Goal: Task Accomplishment & Management: Complete application form

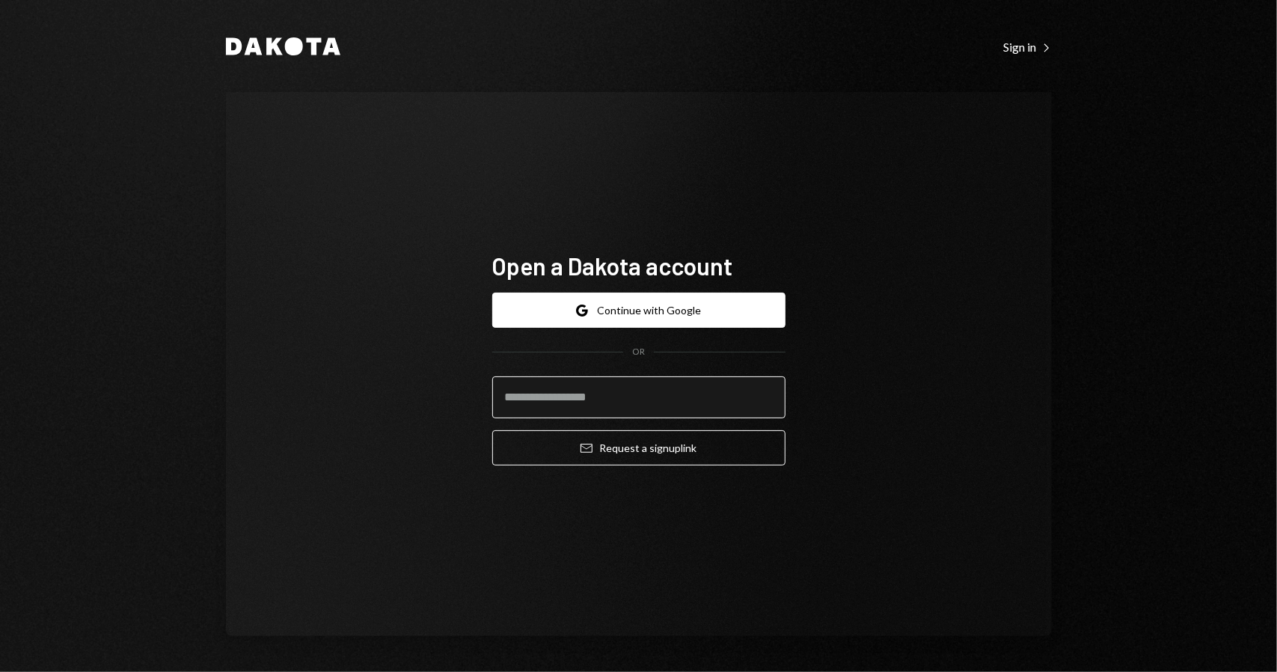
click at [633, 394] on input "email" at bounding box center [638, 397] width 293 height 42
type input "**********"
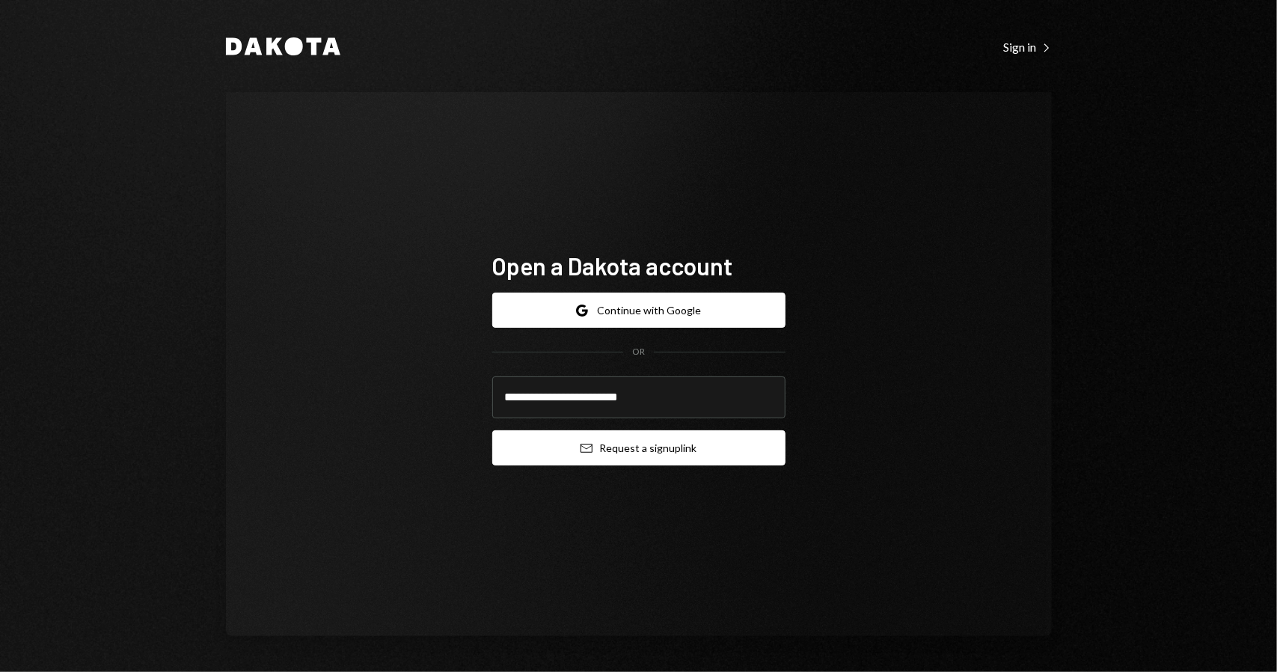
click at [570, 450] on button "Email Request a sign up link" at bounding box center [638, 447] width 293 height 35
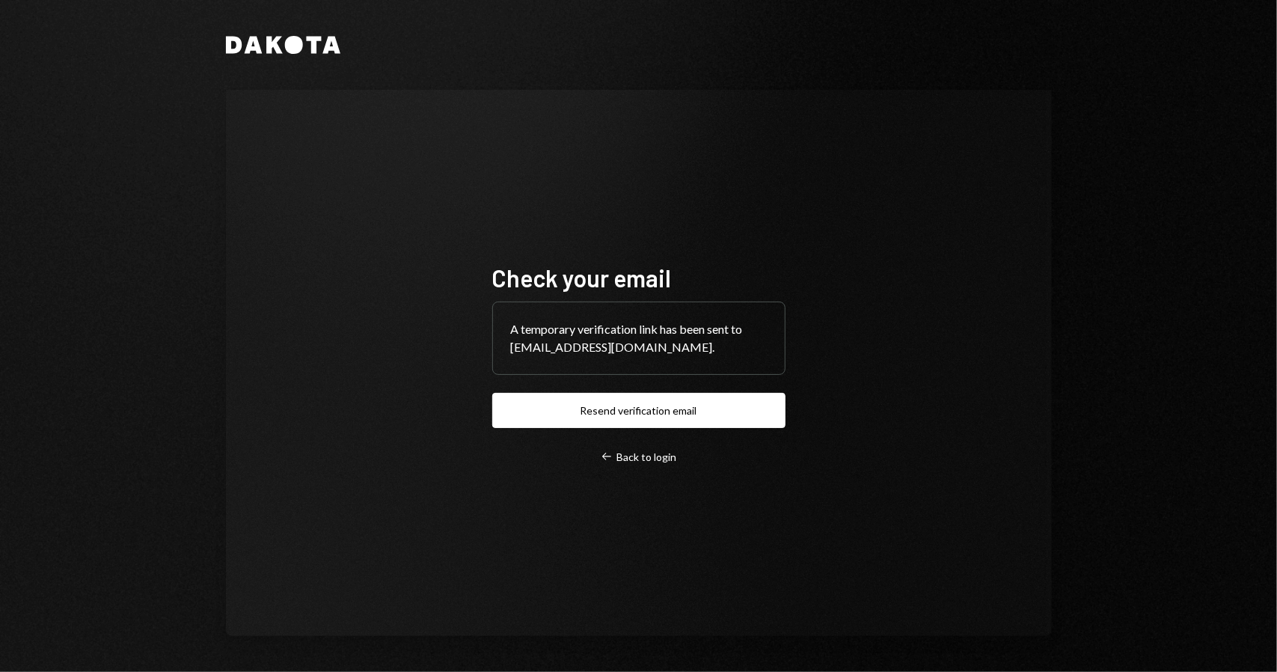
click at [637, 320] on div "A temporary verification link has been sent to [EMAIL_ADDRESS][DOMAIN_NAME]." at bounding box center [639, 338] width 292 height 72
click at [637, 342] on div "A temporary verification link has been sent to [EMAIL_ADDRESS][DOMAIN_NAME]." at bounding box center [639, 338] width 292 height 72
click at [645, 466] on div "Check your email A temporary verification link has been sent to [EMAIL_ADDRESS]…" at bounding box center [638, 363] width 329 height 321
click at [654, 458] on div "Left Arrow Back to login" at bounding box center [639, 456] width 76 height 13
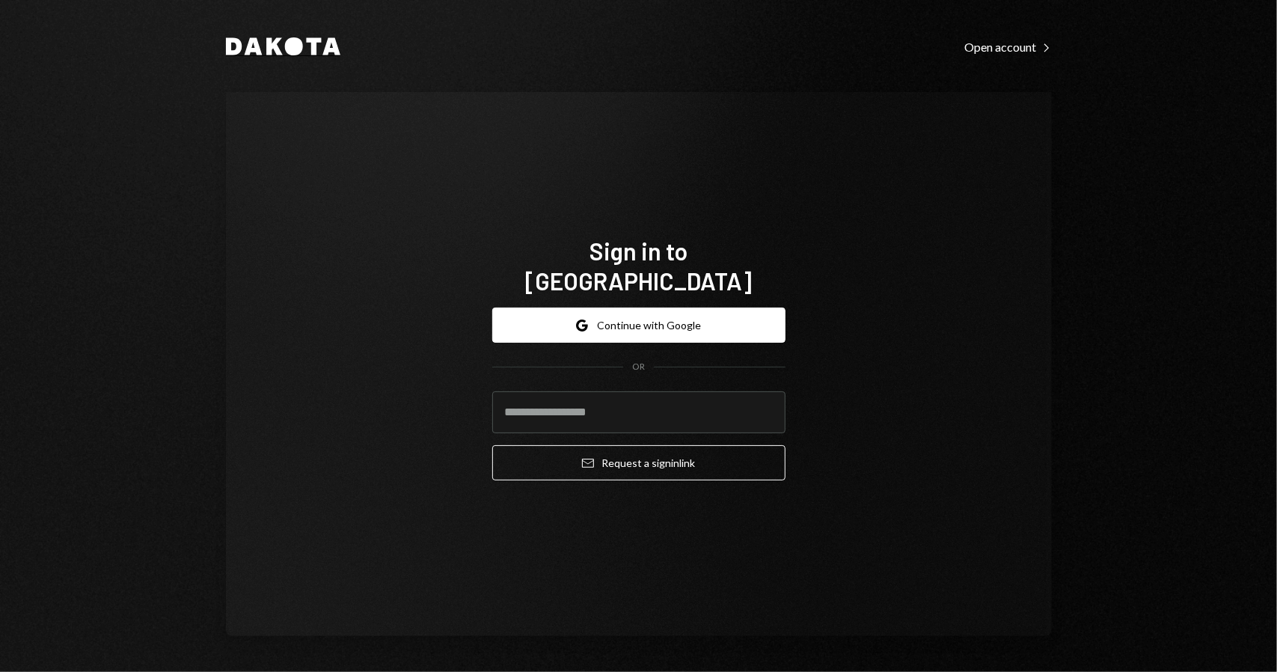
click at [298, 46] on icon at bounding box center [293, 46] width 18 height 18
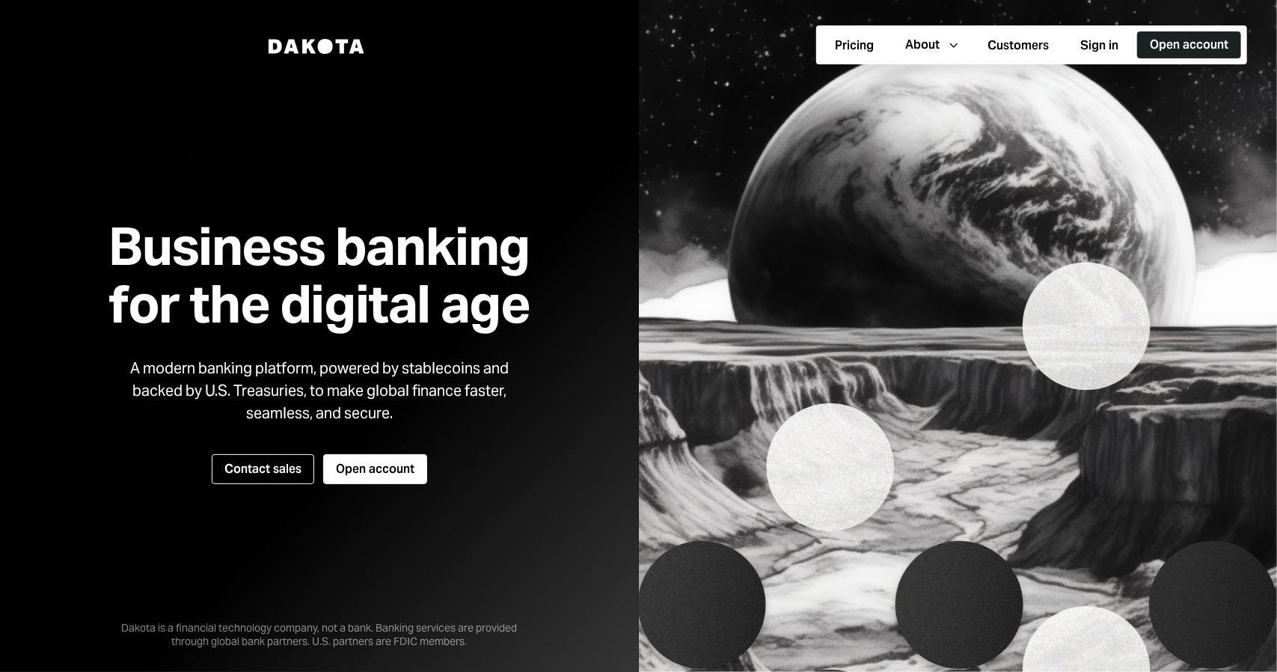
click at [1204, 46] on button "Open account" at bounding box center [1189, 44] width 104 height 27
